Goal: Find specific page/section: Find specific page/section

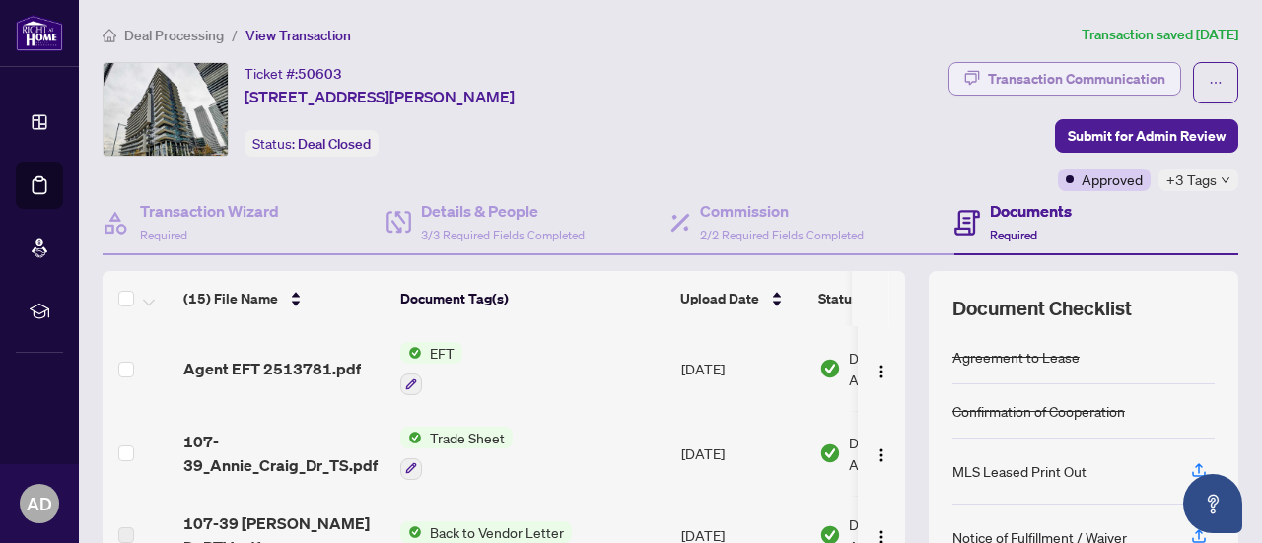
click at [994, 85] on div "Transaction Communication" at bounding box center [1076, 79] width 177 height 32
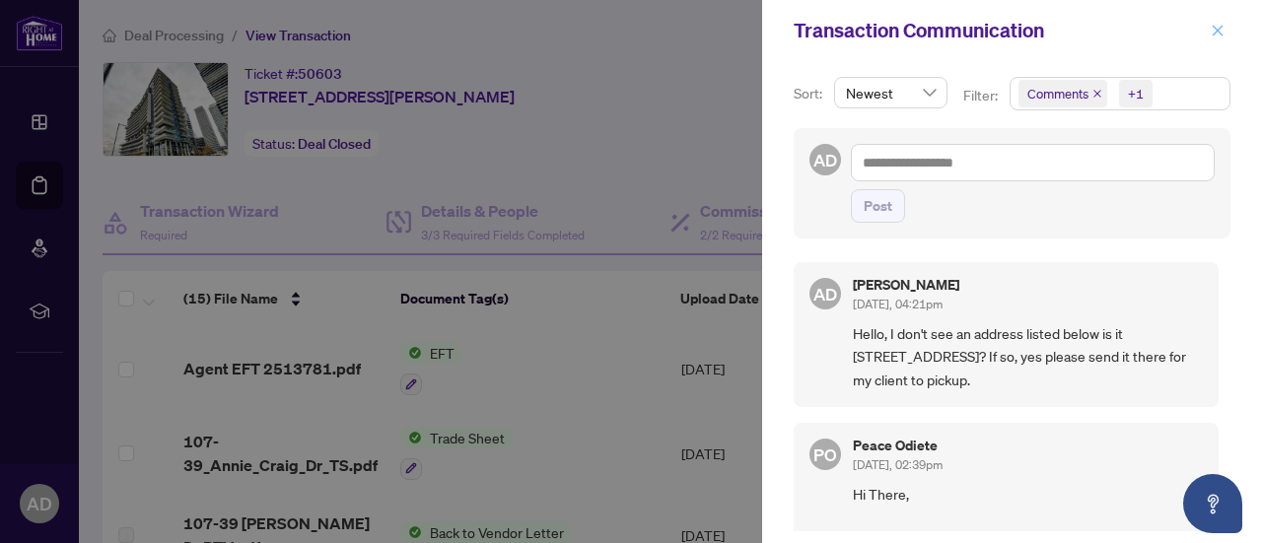
click at [1218, 27] on icon "close" at bounding box center [1218, 31] width 14 height 14
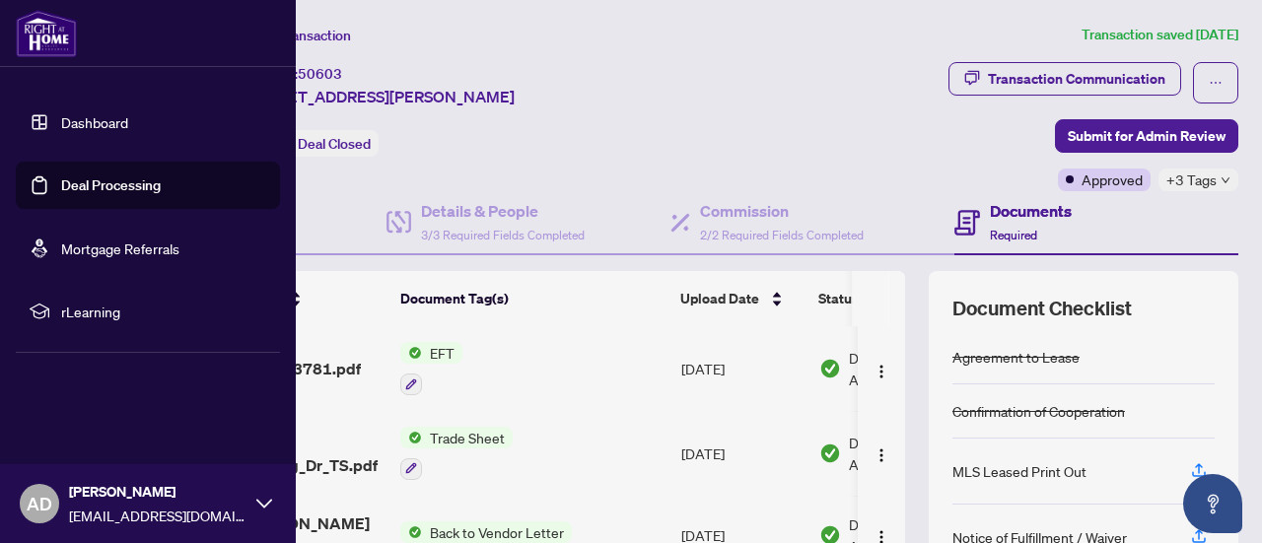
click at [112, 131] on link "Dashboard" at bounding box center [94, 122] width 67 height 18
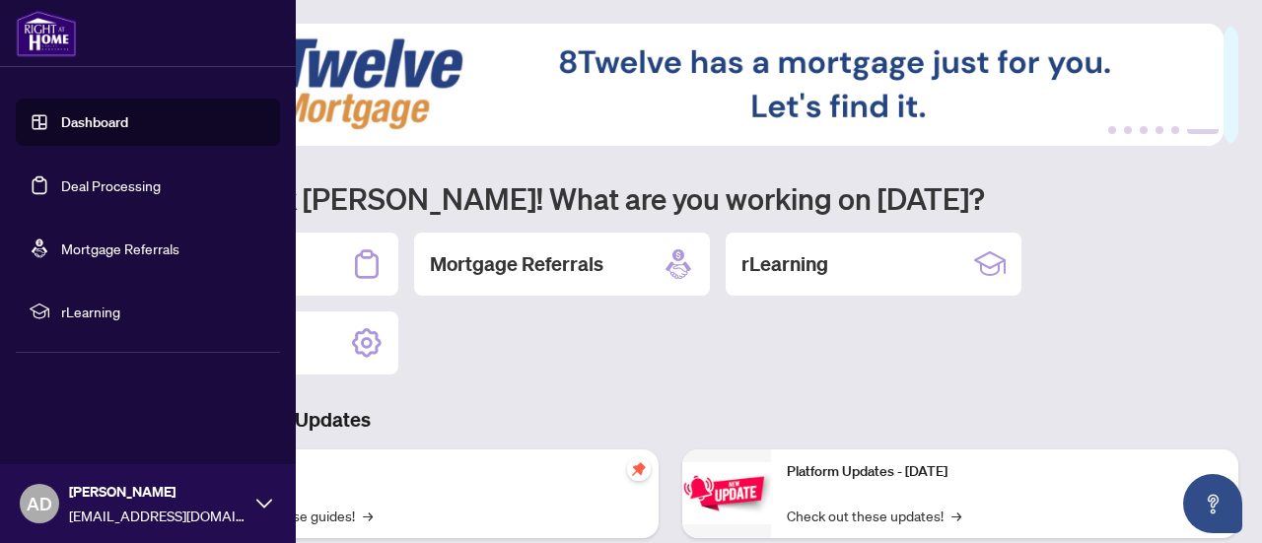
click at [83, 190] on link "Deal Processing" at bounding box center [111, 185] width 100 height 18
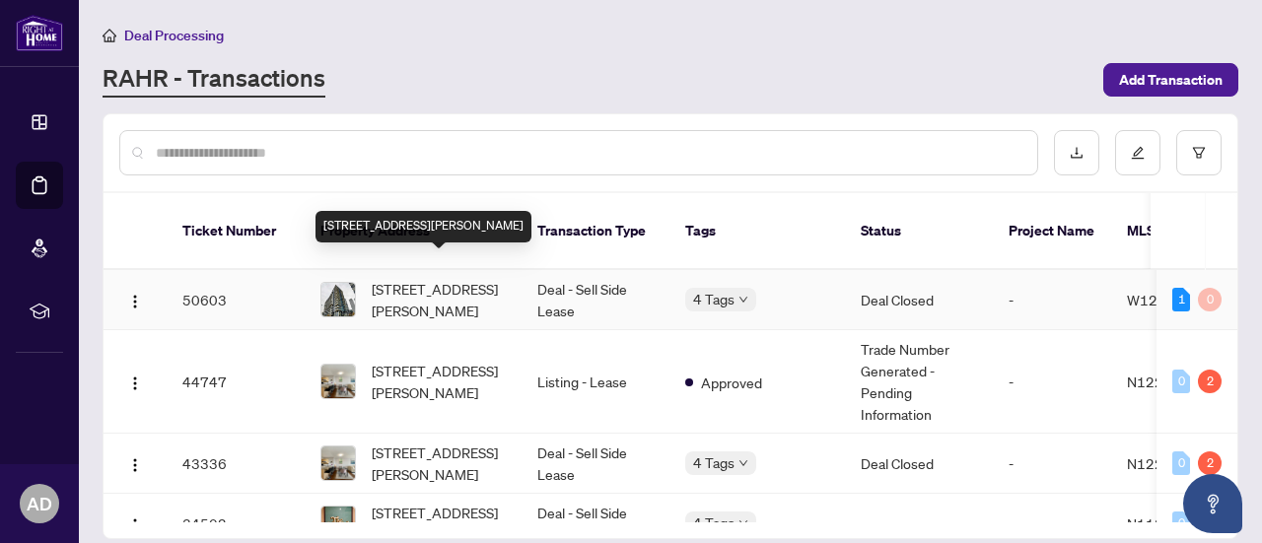
click at [456, 278] on span "[STREET_ADDRESS][PERSON_NAME]" at bounding box center [439, 299] width 134 height 43
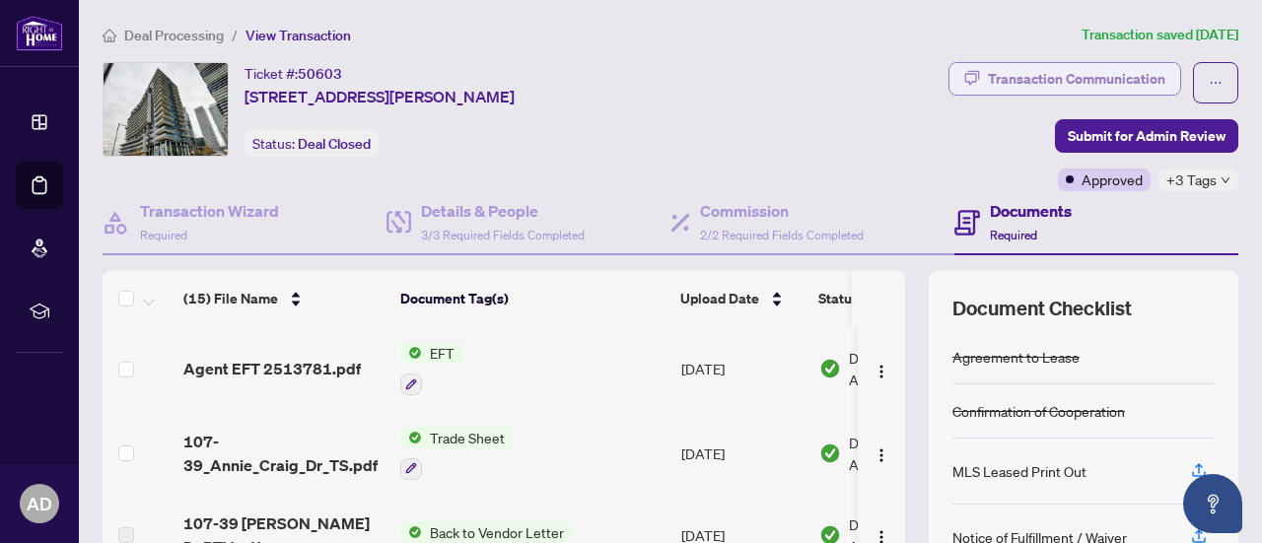
click at [1005, 79] on div "Transaction Communication" at bounding box center [1076, 79] width 177 height 32
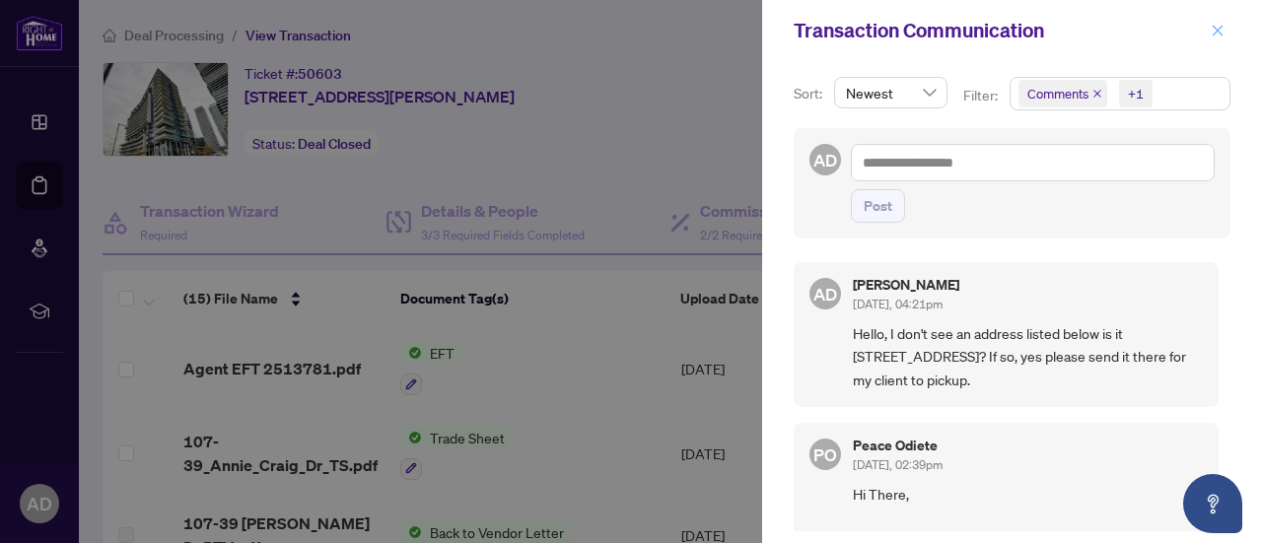
click at [1217, 35] on icon "close" at bounding box center [1218, 31] width 14 height 14
